Goal: Task Accomplishment & Management: Use online tool/utility

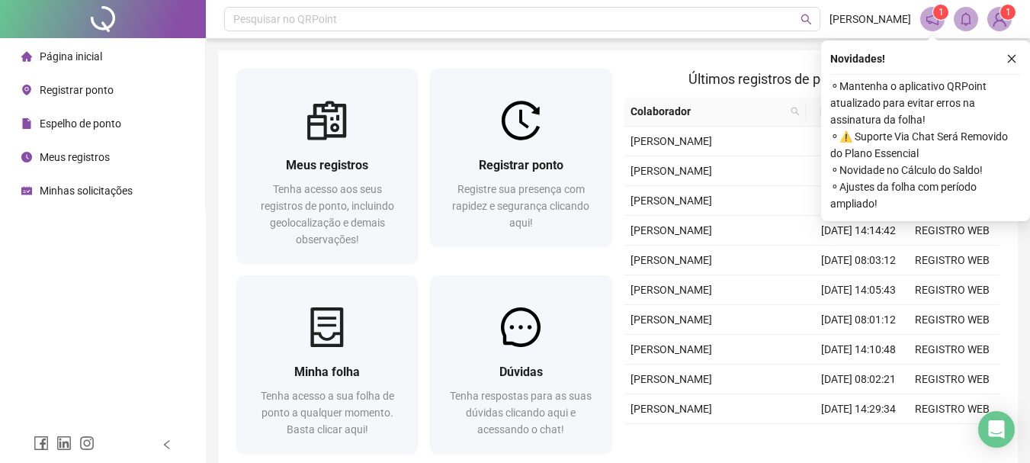
click at [997, 21] on img at bounding box center [999, 19] width 23 height 23
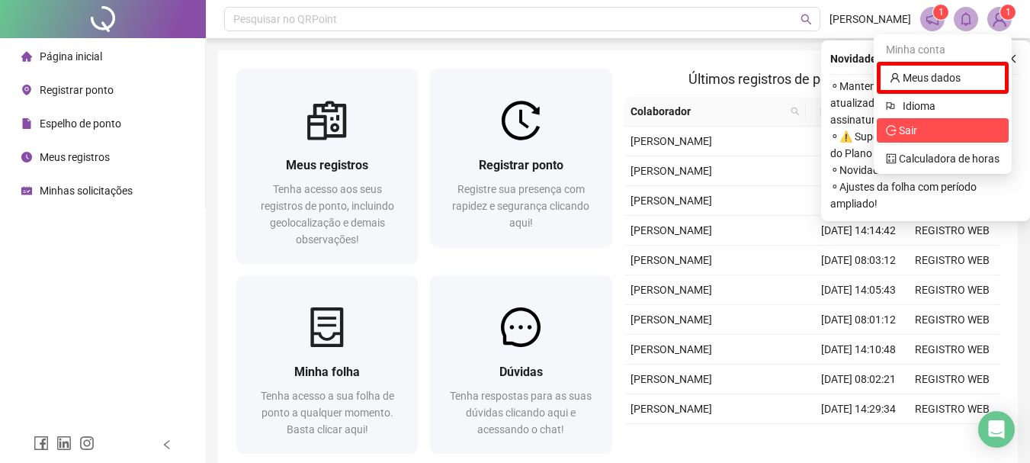
click at [923, 127] on span "Sair" at bounding box center [943, 130] width 114 height 17
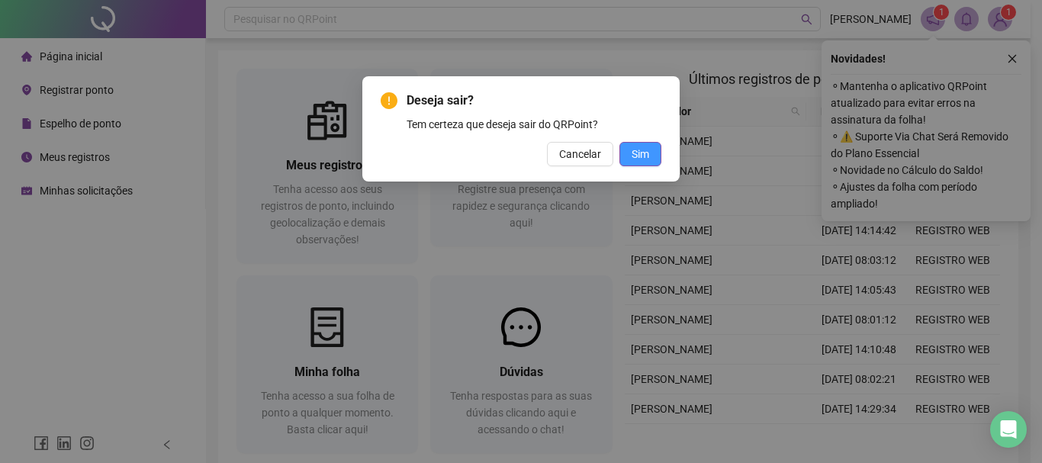
click at [652, 146] on button "Sim" at bounding box center [640, 154] width 42 height 24
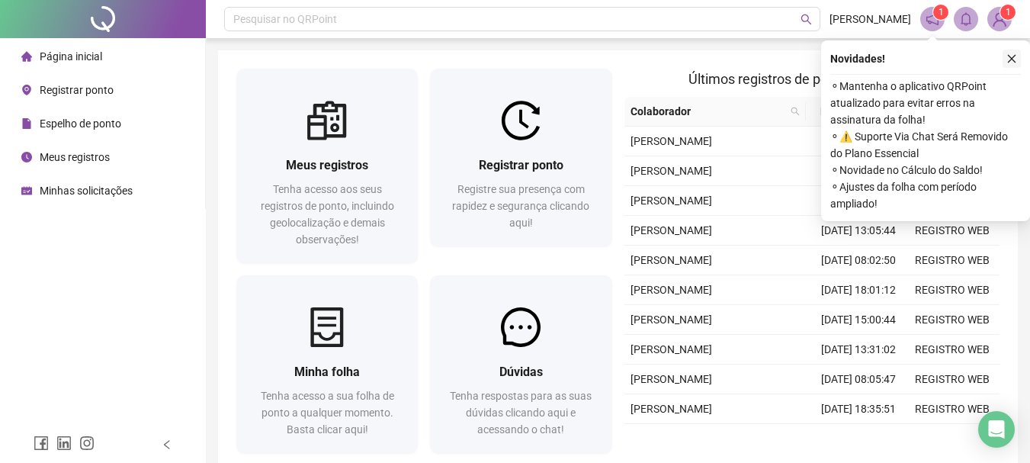
click at [1015, 58] on icon "close" at bounding box center [1011, 58] width 11 height 11
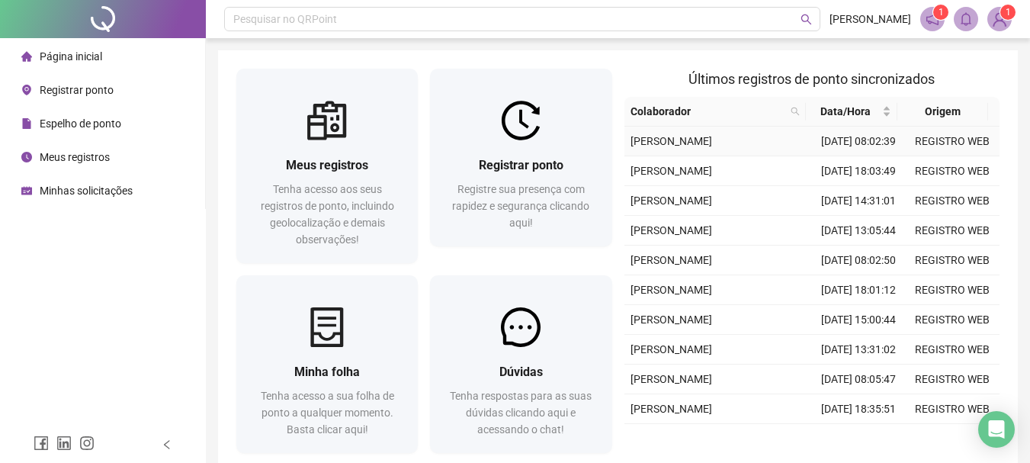
click at [827, 156] on td "20/08/2025 08:02:39" at bounding box center [859, 142] width 94 height 30
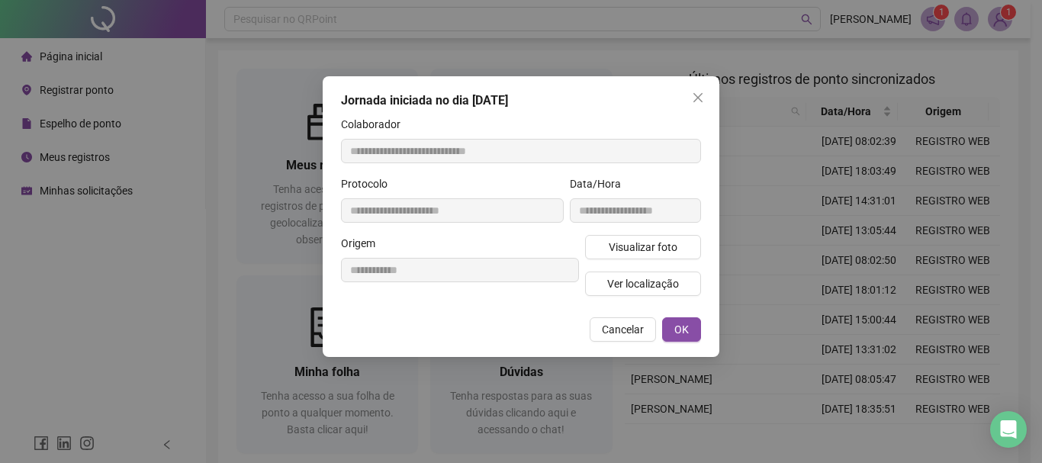
type input "**********"
click at [657, 251] on span "Visualizar foto" at bounding box center [642, 247] width 69 height 17
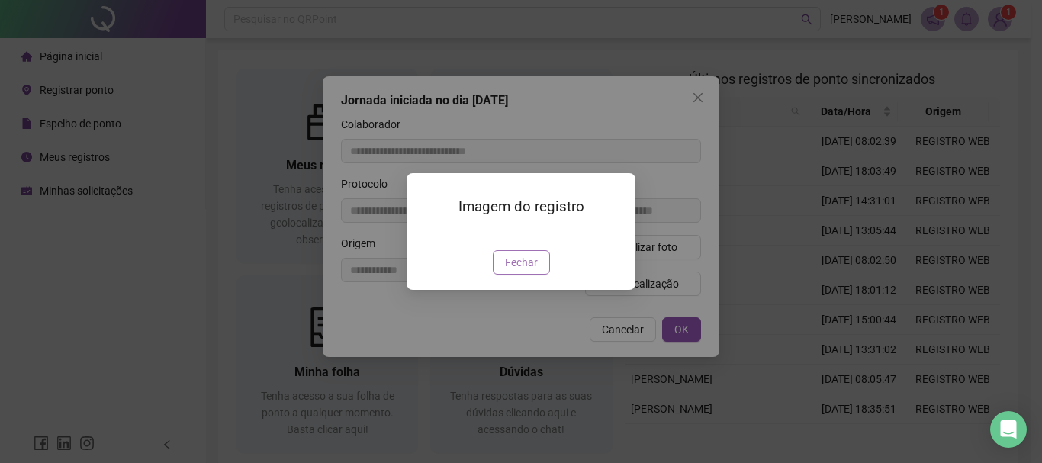
click at [505, 271] on span "Fechar" at bounding box center [521, 262] width 33 height 17
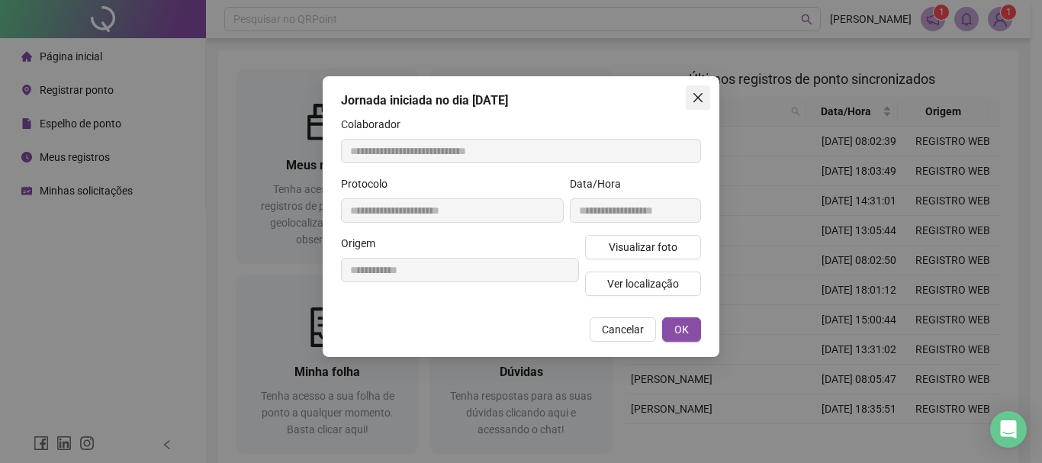
click at [695, 96] on icon "close" at bounding box center [697, 97] width 9 height 9
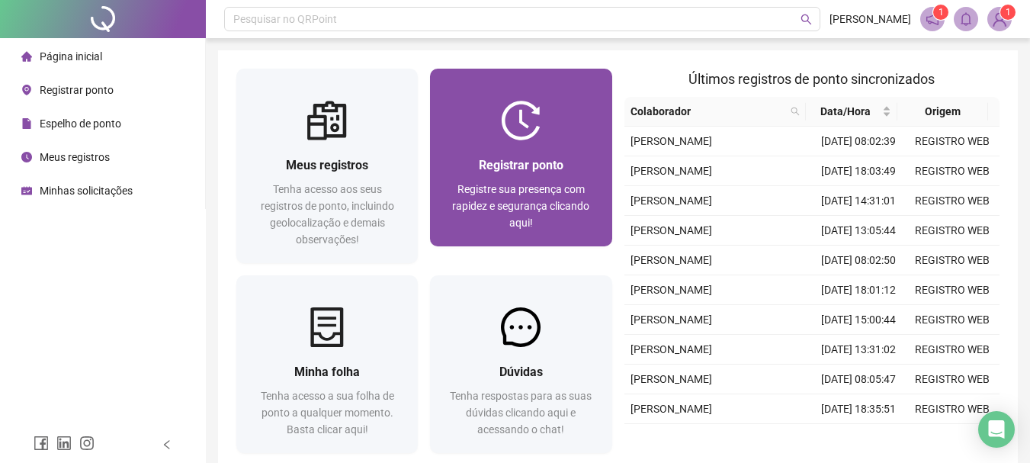
click at [499, 187] on span "Registre sua presença com rapidez e segurança clicando aqui!" at bounding box center [520, 206] width 137 height 46
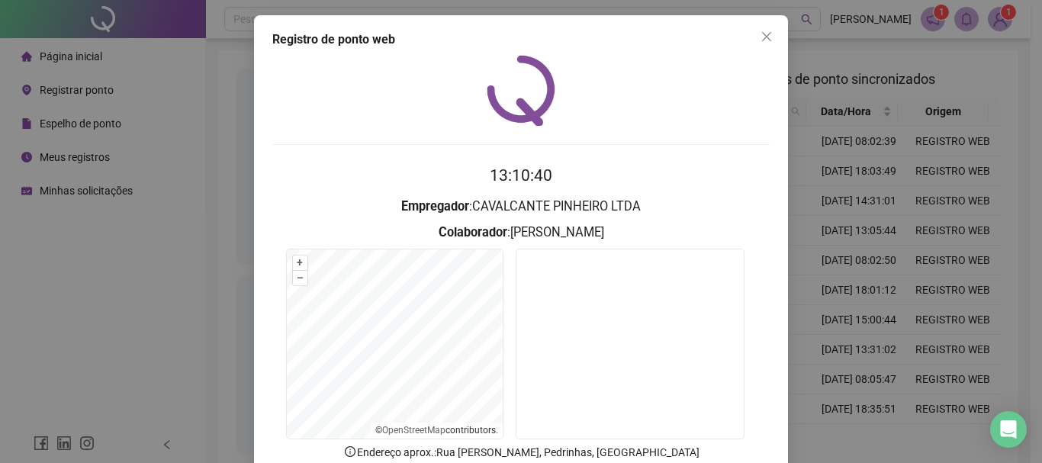
scroll to position [99, 0]
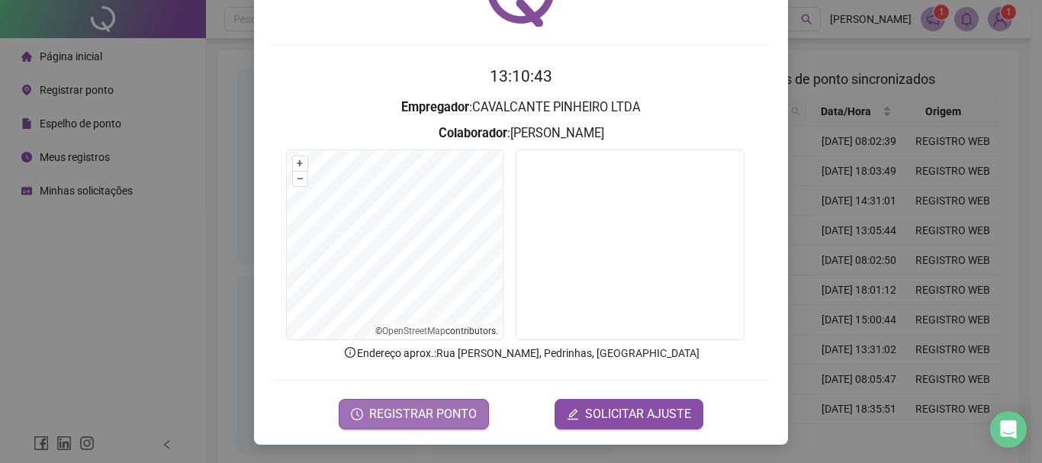
click at [438, 407] on span "REGISTRAR PONTO" at bounding box center [423, 414] width 108 height 18
